Goal: Task Accomplishment & Management: Complete application form

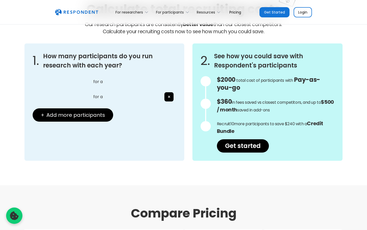
select select "moderated"
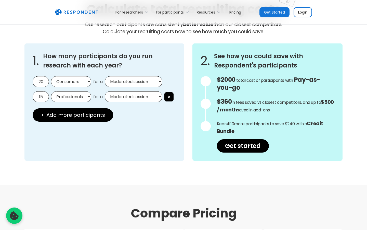
scroll to position [430, 0]
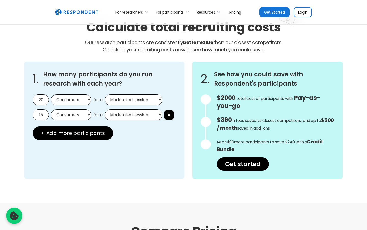
select select "professionals"
select select "moderated"
select select "consumers"
click at [41, 99] on input "20" at bounding box center [41, 99] width 16 height 11
type input "0"
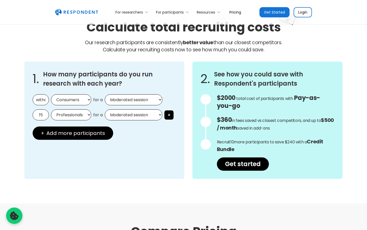
type input "withdrawal"
click at [41, 99] on input "text" at bounding box center [41, 99] width 16 height 11
type input "20"
click at [41, 115] on input "15" at bounding box center [41, 114] width 16 height 11
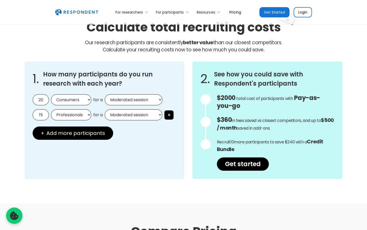
type input "5"
type input "deposit"
click at [41, 115] on input "text" at bounding box center [41, 114] width 16 height 11
type input "15"
select select "consumers"
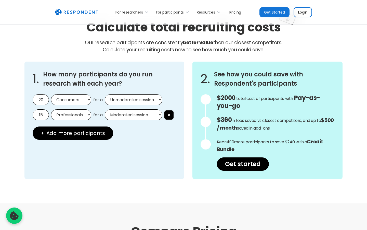
select select "moderated"
select select "professionals"
select select "moderated"
type input "15"
click at [41, 99] on input "20" at bounding box center [41, 99] width 16 height 11
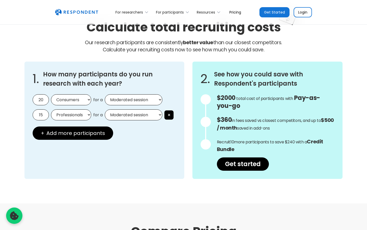
type input "0"
type input "withdrawal"
click at [41, 115] on input "15" at bounding box center [41, 114] width 16 height 11
type input "5"
type input "deposit"
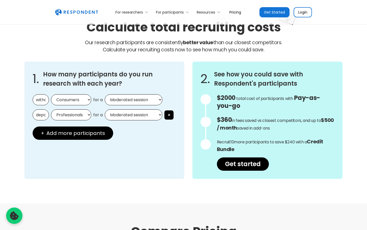
select select "professionals"
select select "unmoderated"
select select "consumers"
select select "unmoderated"
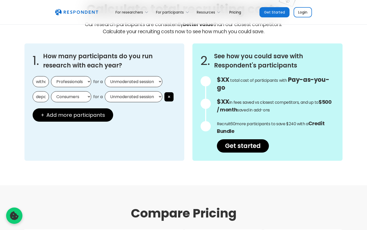
click at [72, 115] on span "Add more participants" at bounding box center [75, 114] width 59 height 5
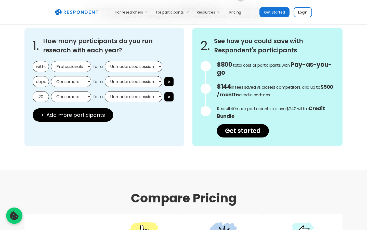
select select "moderated"
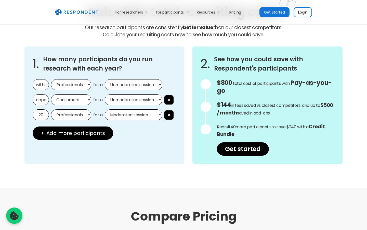
select select "consumers"
click at [41, 84] on input "withdrawal" at bounding box center [41, 84] width 16 height 11
type input "thdrawal"
type input "[GEOGRAPHIC_DATA]"
click at [41, 84] on input "text" at bounding box center [41, 84] width 16 height 11
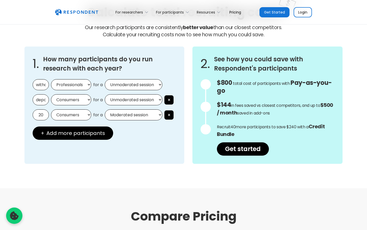
scroll to position [0, 13]
type input "withdrawal"
click at [41, 99] on input "deposit" at bounding box center [41, 99] width 16 height 11
type input "posit"
type input "Home"
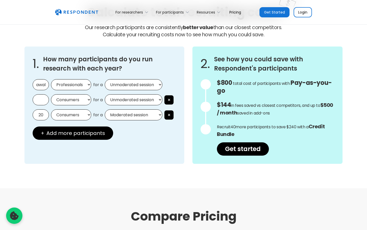
scroll to position [0, 0]
click at [41, 99] on input "text" at bounding box center [41, 99] width 16 height 11
type input "deposit"
click at [41, 115] on input "20" at bounding box center [41, 114] width 16 height 11
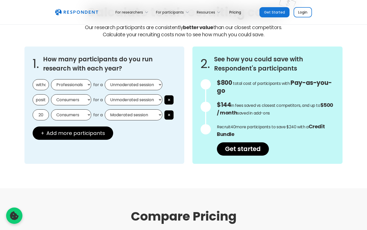
type input "0"
type input "Highway"
click at [41, 115] on input "text" at bounding box center [41, 114] width 16 height 11
type input "20"
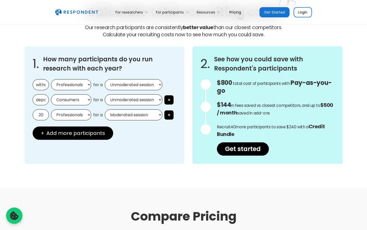
select select "consumers"
select select "moderated"
type input "20"
click at [41, 84] on input "withdrawal" at bounding box center [41, 84] width 16 height 11
type input "thdrawal"
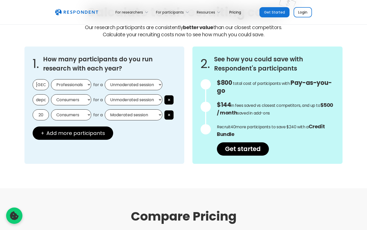
type input "[GEOGRAPHIC_DATA]"
click at [41, 99] on input "deposit" at bounding box center [41, 99] width 16 height 11
type input "posit"
type input "Home"
click at [41, 115] on input "20" at bounding box center [41, 114] width 16 height 11
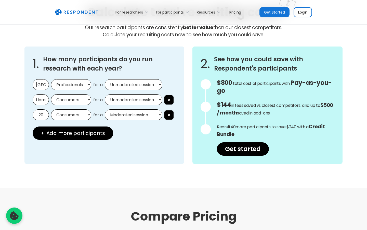
type input "0"
type input "Highway"
select select "professionals"
select select "unmoderated"
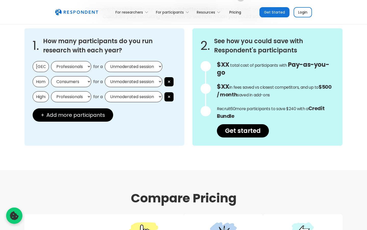
click at [41, 66] on input "[GEOGRAPHIC_DATA]" at bounding box center [41, 66] width 16 height 11
type input "mor-Leste"
type input "[GEOGRAPHIC_DATA]"
click at [41, 81] on input "Home" at bounding box center [41, 81] width 16 height 11
type input "me"
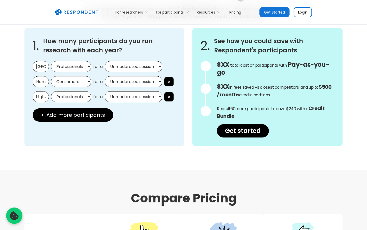
type input "Home"
click at [41, 96] on input "Highway" at bounding box center [41, 96] width 16 height 11
type input "ghway"
type input "Highway"
